Goal: Navigation & Orientation: Find specific page/section

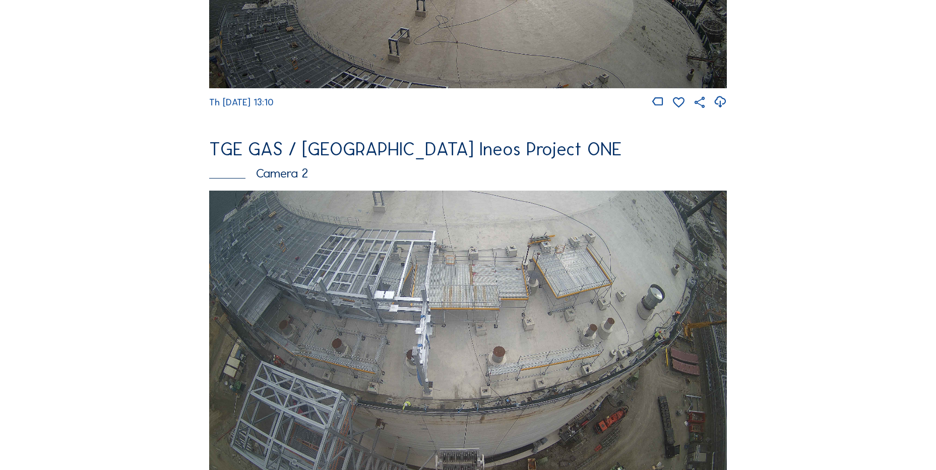
scroll to position [353, 0]
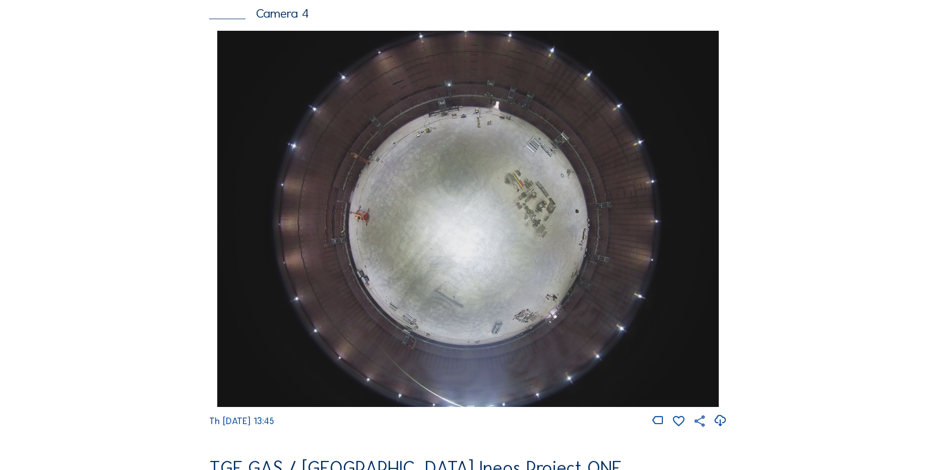
scroll to position [958, 0]
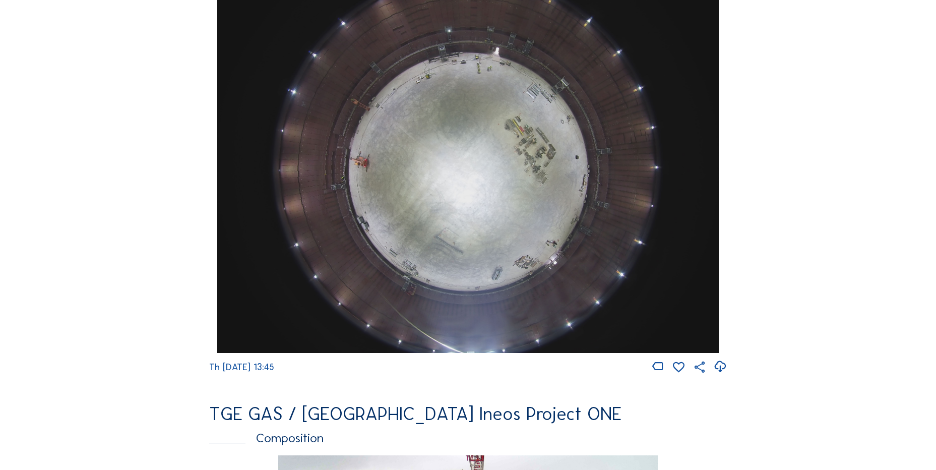
click at [719, 372] on icon at bounding box center [720, 366] width 14 height 17
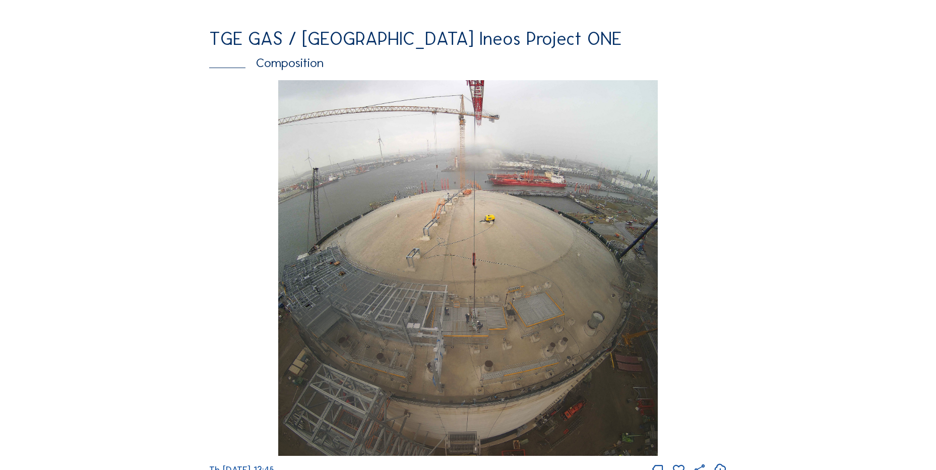
scroll to position [1462, 0]
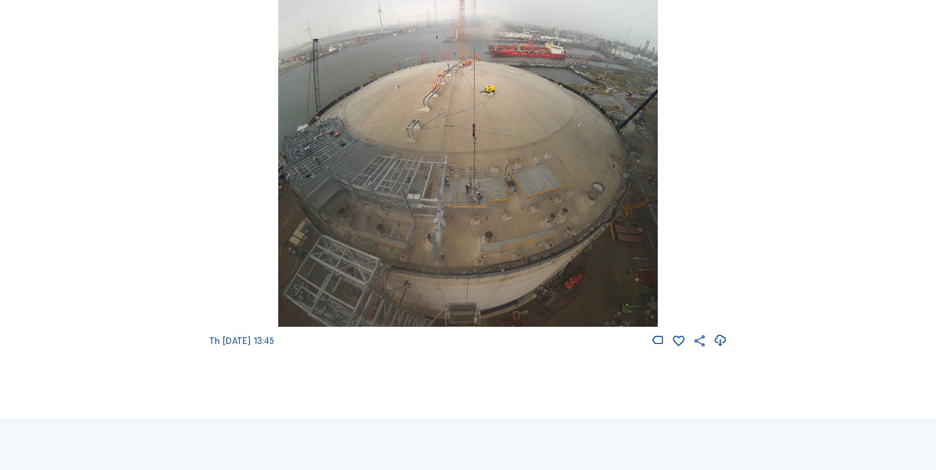
click at [231, 251] on div "Th 11 Sep 2025 13:45" at bounding box center [468, 149] width 518 height 397
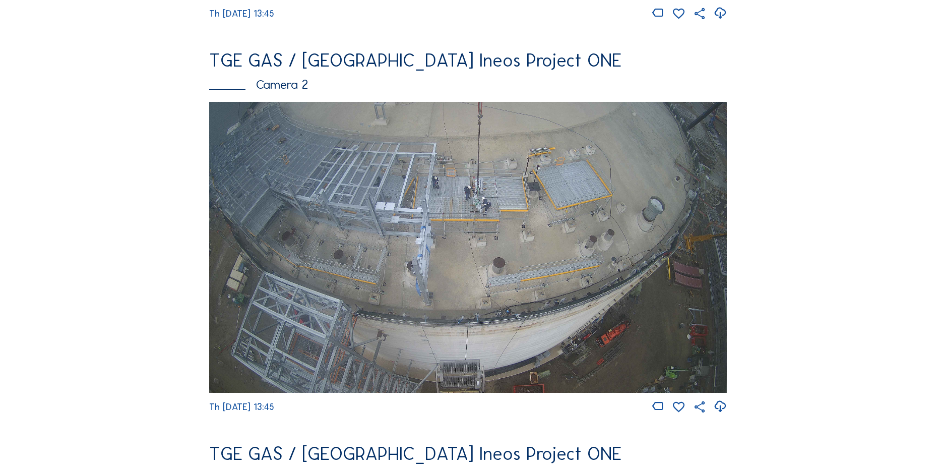
scroll to position [454, 0]
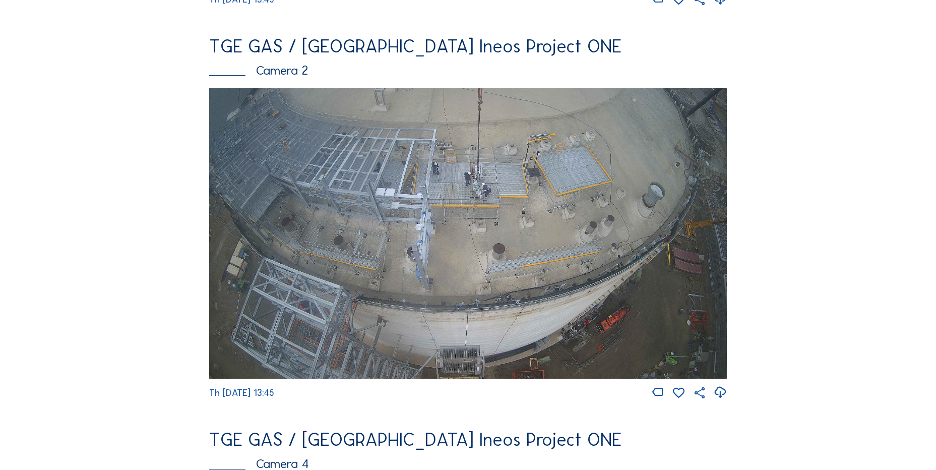
click at [719, 397] on icon at bounding box center [720, 392] width 14 height 17
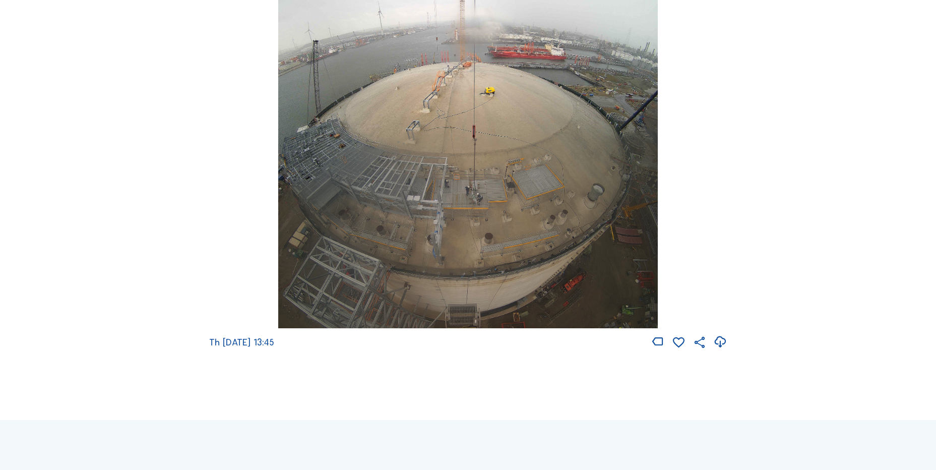
scroll to position [1411, 0]
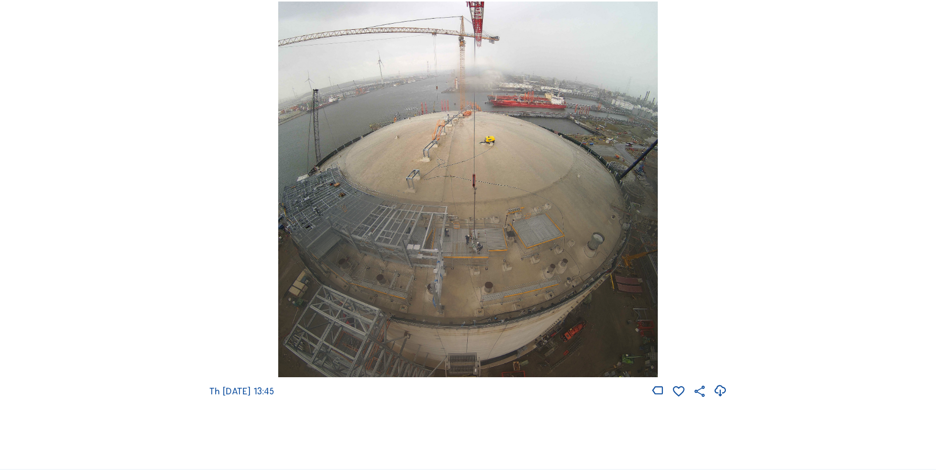
click at [722, 399] on icon at bounding box center [720, 391] width 14 height 17
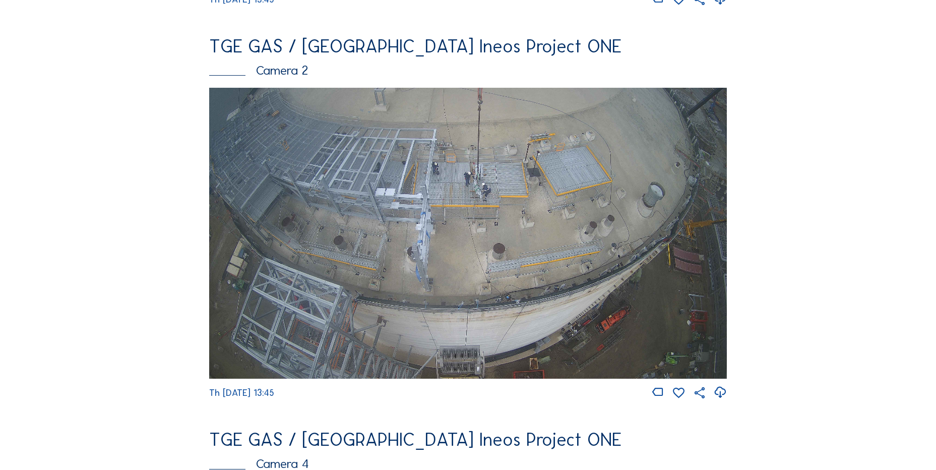
scroll to position [151, 0]
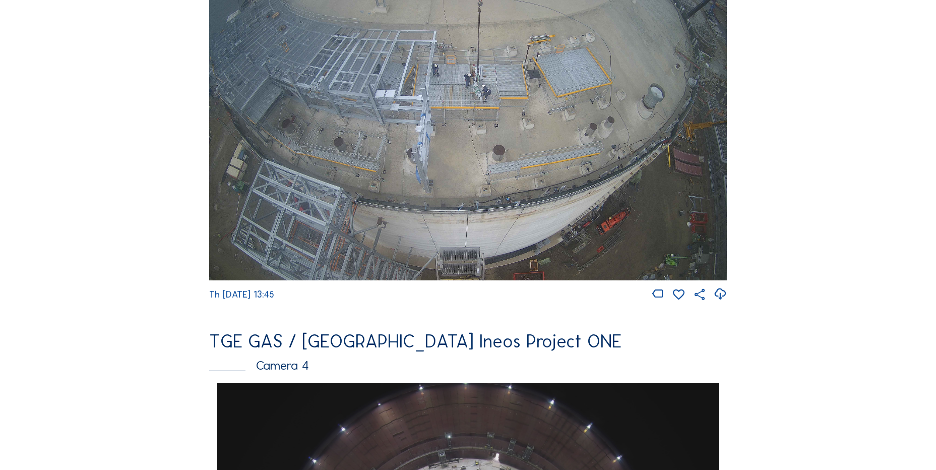
scroll to position [554, 0]
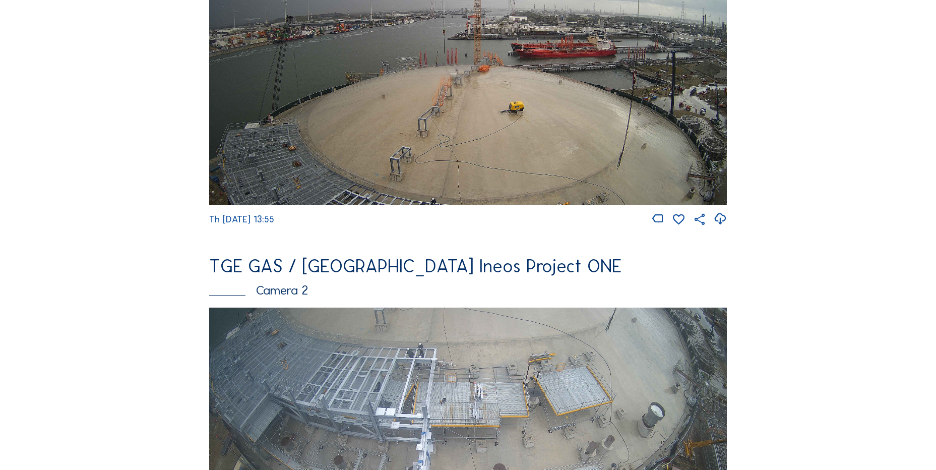
scroll to position [252, 0]
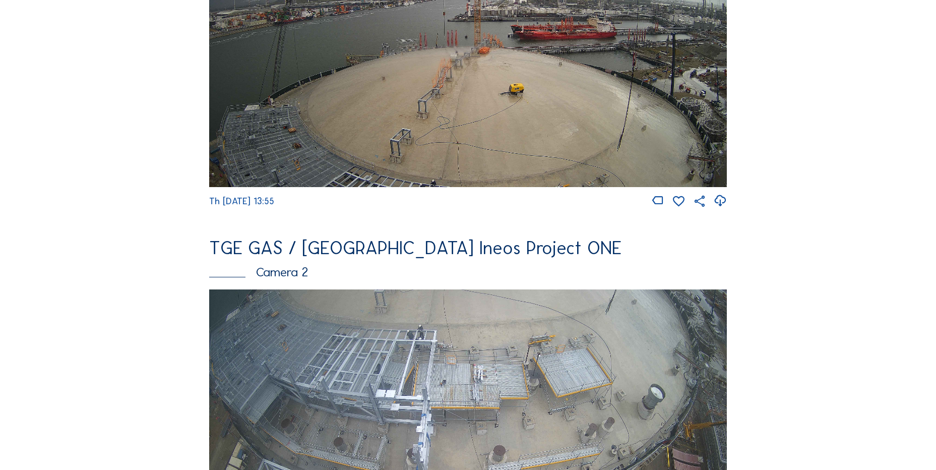
drag, startPoint x: 32, startPoint y: 309, endPoint x: 65, endPoint y: 292, distance: 37.0
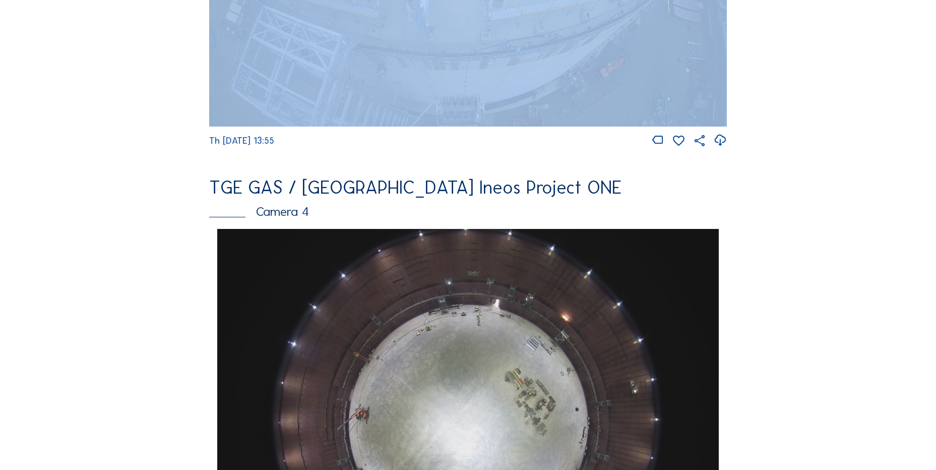
scroll to position [907, 0]
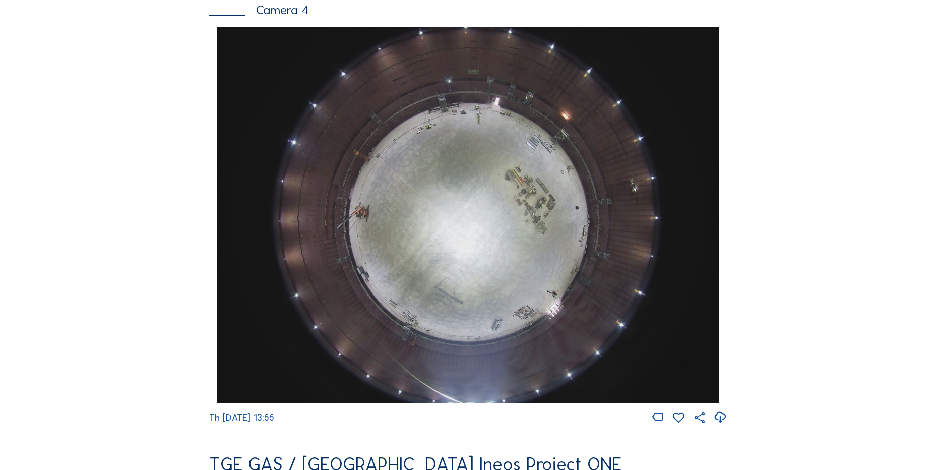
click at [119, 249] on div "Cameras Timelapses My C-Site Feed Photo Show Map Search Fullscreen TGE GAS / An…" at bounding box center [468, 219] width 936 height 2252
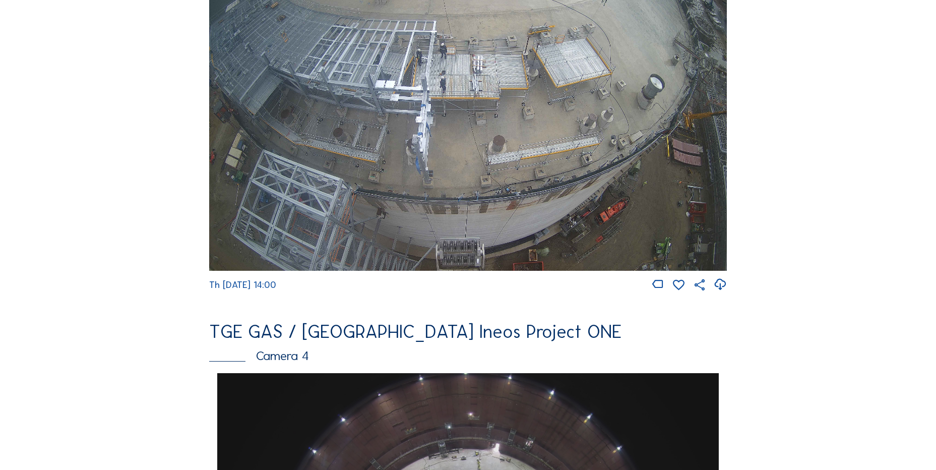
scroll to position [958, 0]
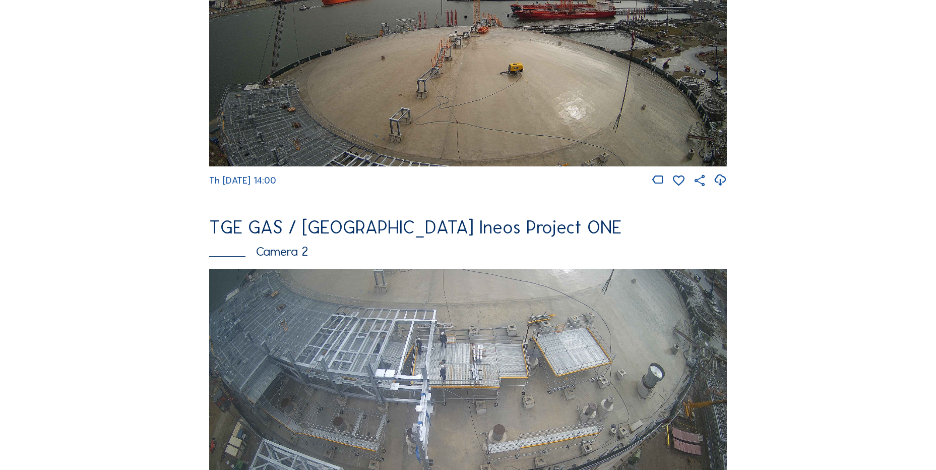
scroll to position [454, 0]
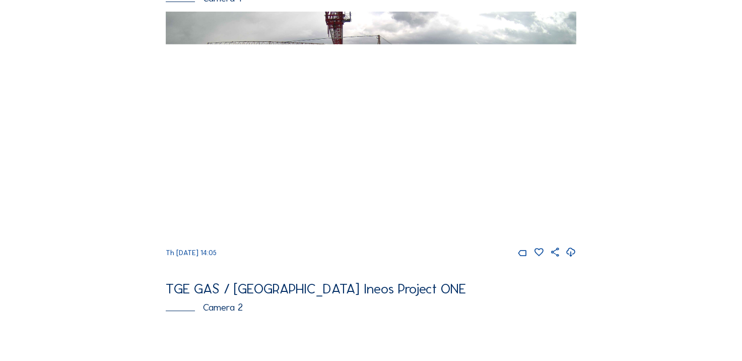
scroll to position [101, 0]
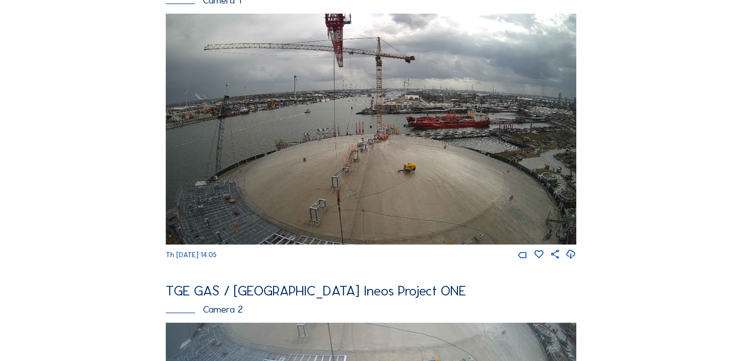
click at [572, 258] on icon at bounding box center [571, 254] width 11 height 13
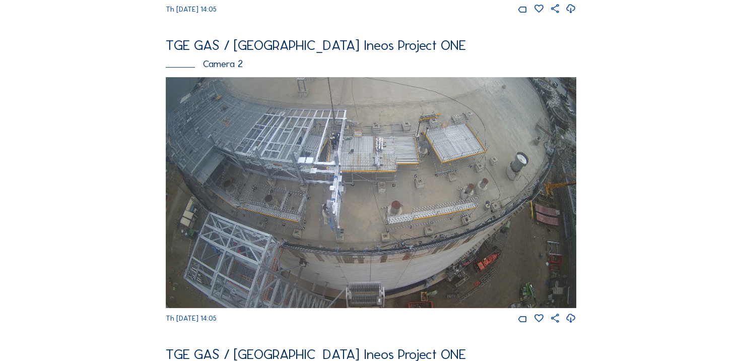
scroll to position [353, 0]
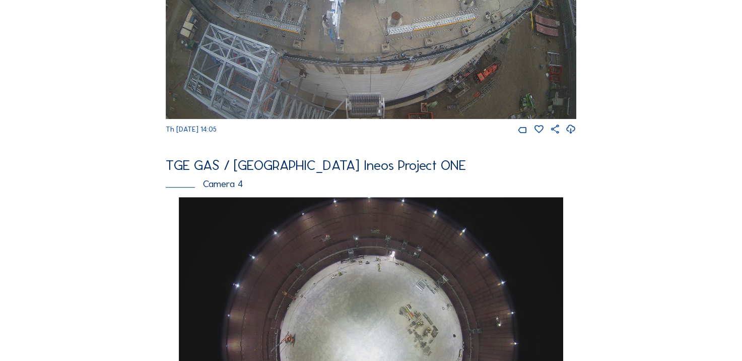
scroll to position [605, 0]
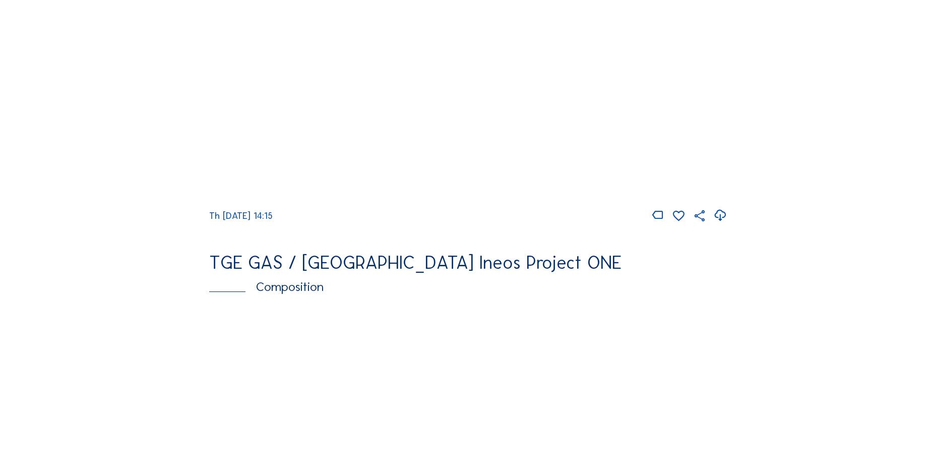
scroll to position [1107, 0]
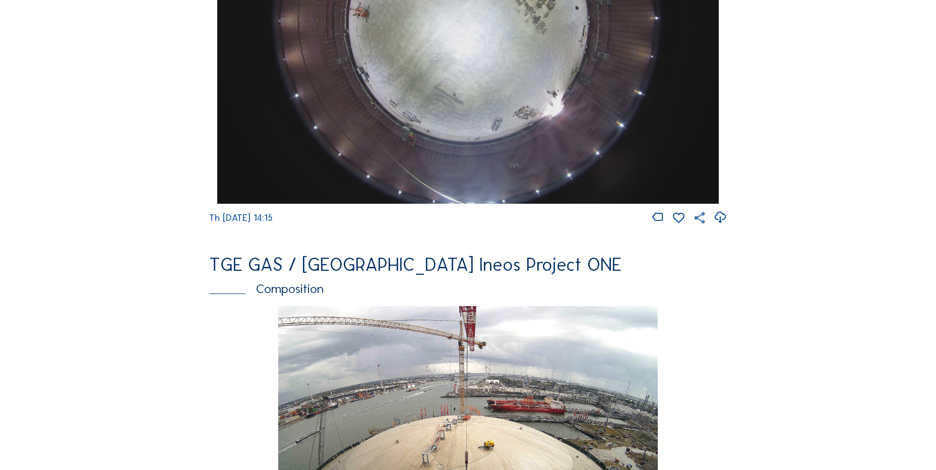
click at [109, 101] on div "Cameras Timelapses My C-Site Feed Photo Show Map Search Fullscreen TGE GAS / [G…" at bounding box center [468, 19] width 936 height 2252
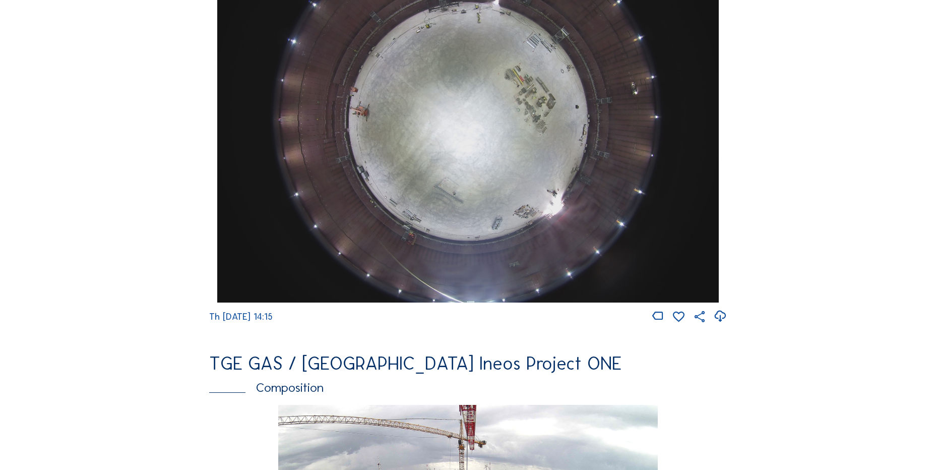
scroll to position [904, 0]
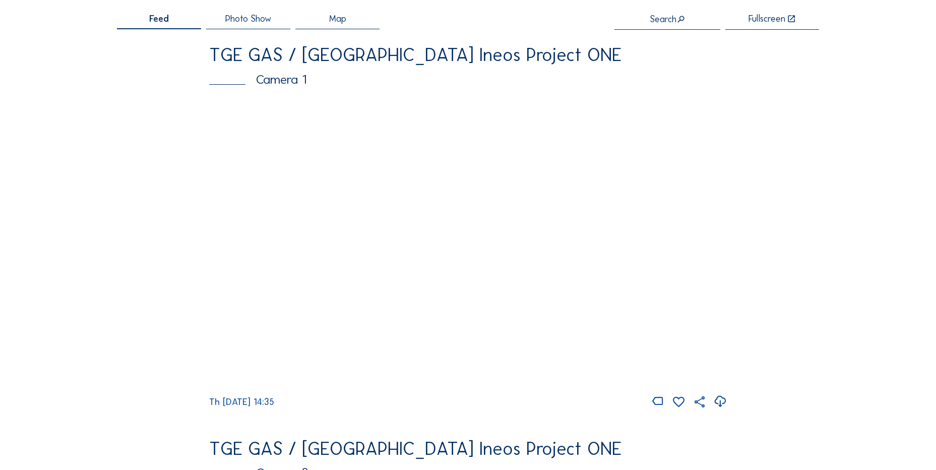
scroll to position [50, 0]
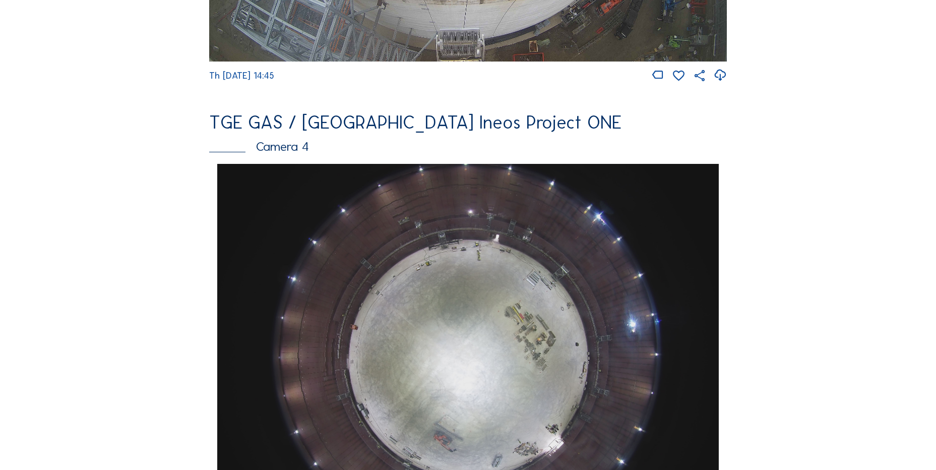
scroll to position [907, 0]
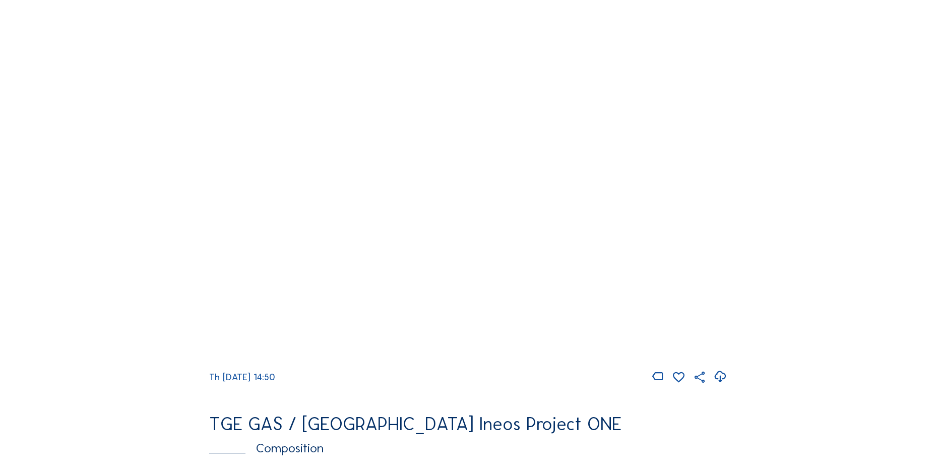
scroll to position [857, 0]
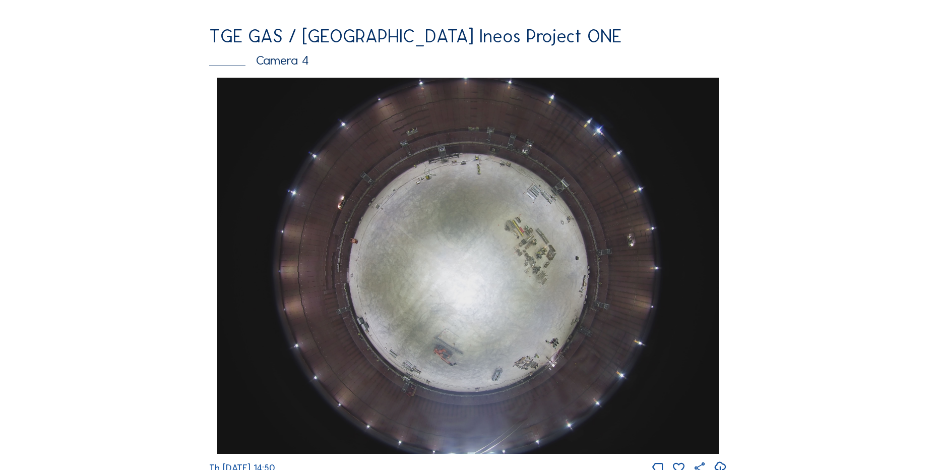
click at [102, 179] on div "Cameras Timelapses My C-Site Feed Photo Show Map Search Fullscreen TGE GAS / [G…" at bounding box center [468, 269] width 936 height 2252
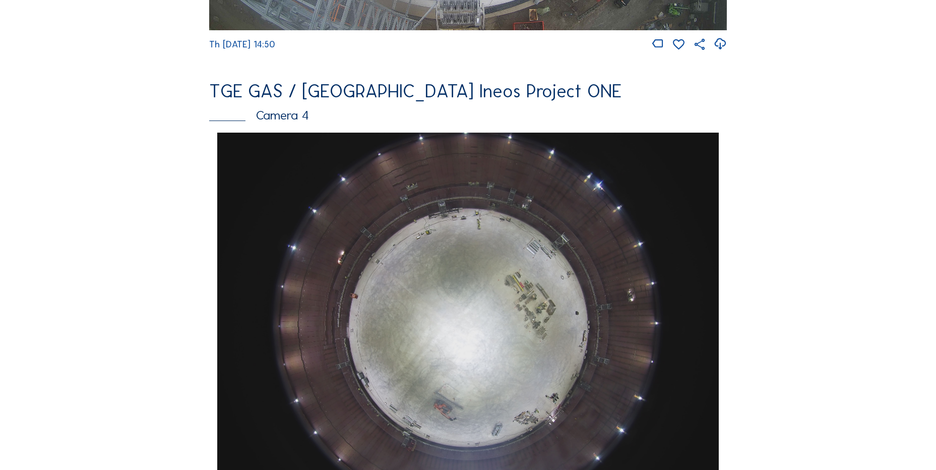
scroll to position [605, 0]
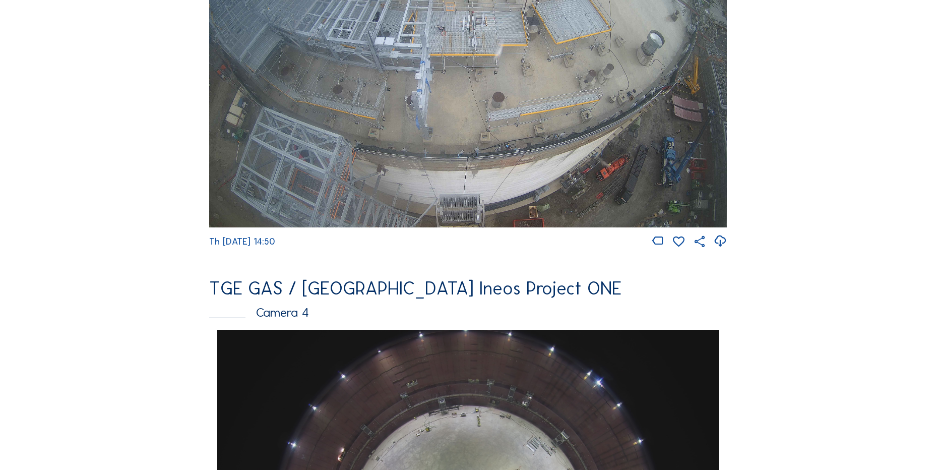
click at [138, 246] on div "Feed Photo Show Map Search Fullscreen TGE GAS / Antwerpen Ineos Project ONE Cam…" at bounding box center [468, 333] width 702 height 1744
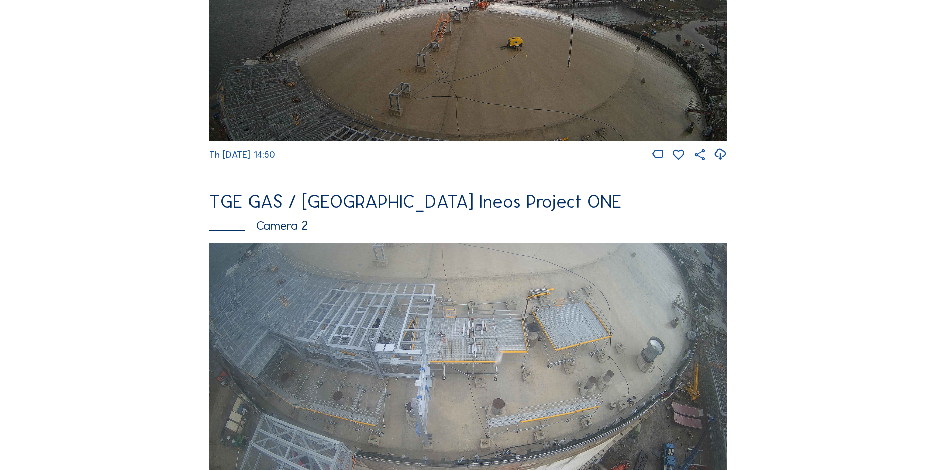
scroll to position [151, 0]
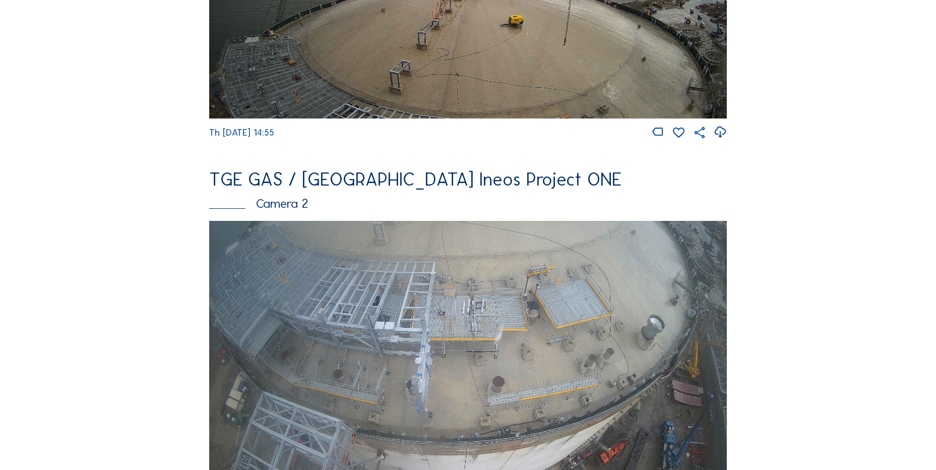
scroll to position [151, 0]
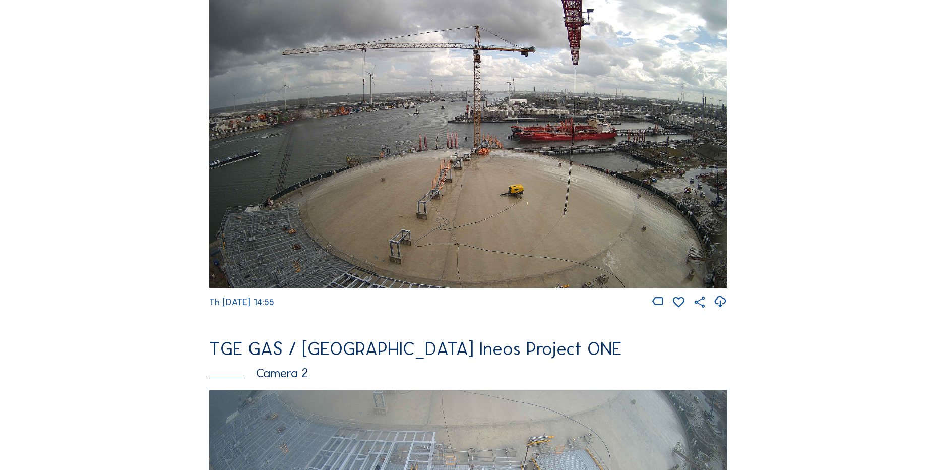
click at [716, 301] on icon at bounding box center [720, 301] width 14 height 17
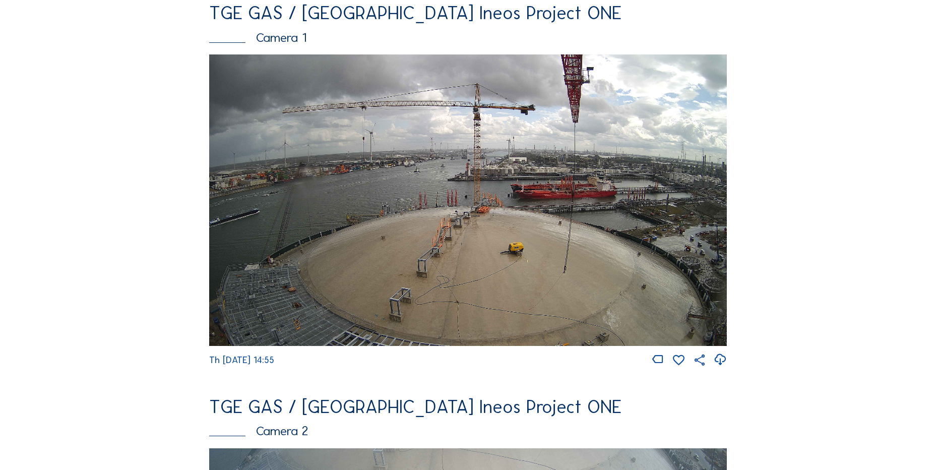
scroll to position [0, 0]
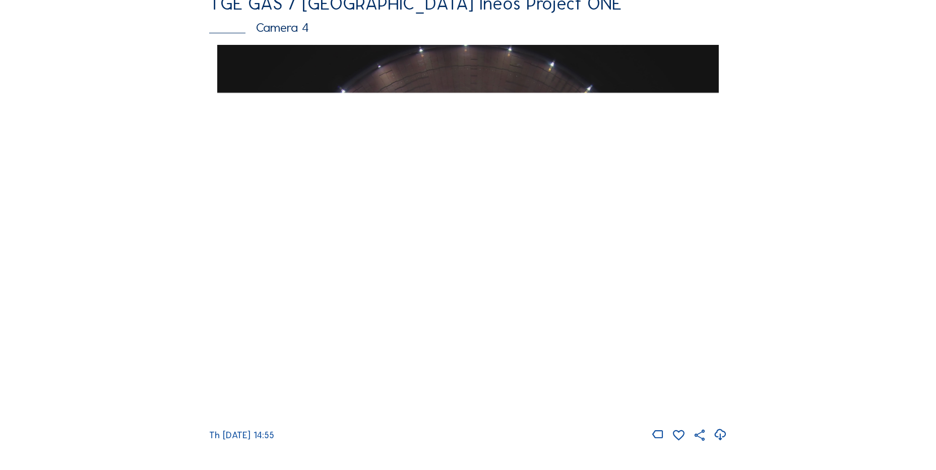
scroll to position [907, 0]
